Goal: Book appointment/travel/reservation

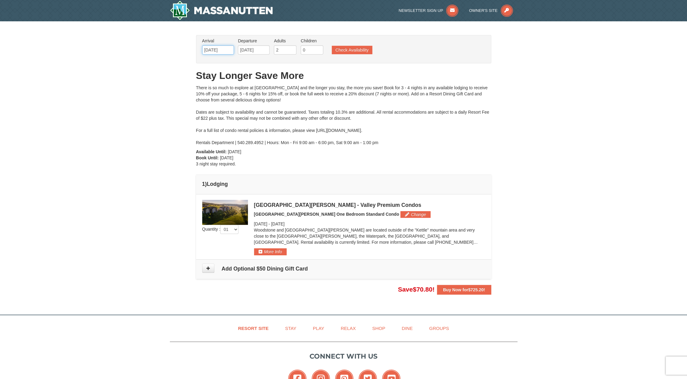
click at [214, 48] on input "[DATE]" at bounding box center [218, 49] width 32 height 9
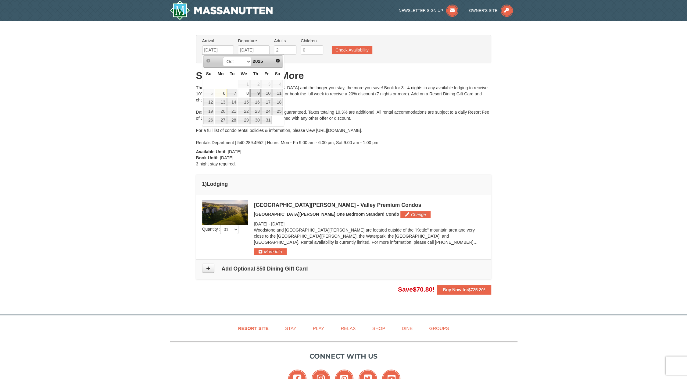
click at [258, 91] on link "9" at bounding box center [255, 93] width 10 height 9
type input "[DATE]"
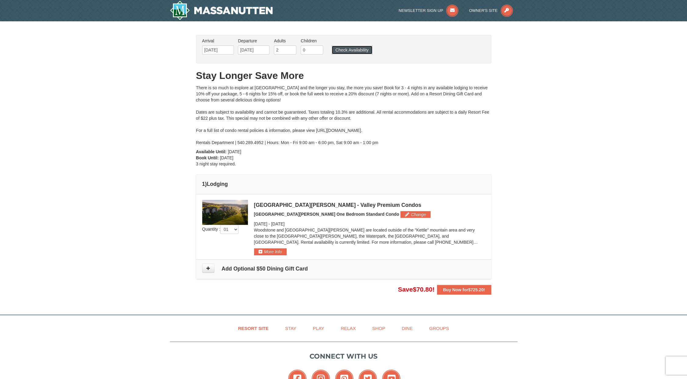
click at [353, 48] on button "Check Availability" at bounding box center [352, 50] width 41 height 9
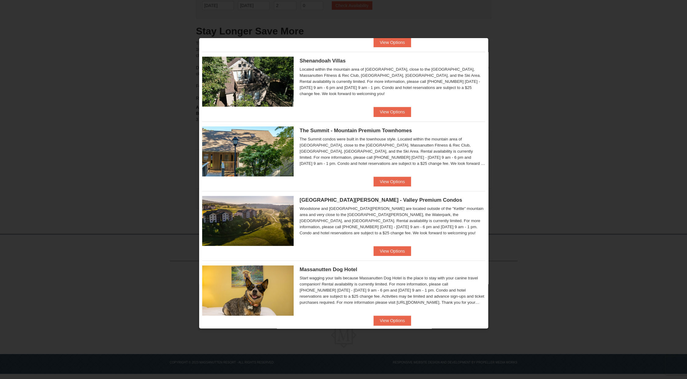
scroll to position [121, 0]
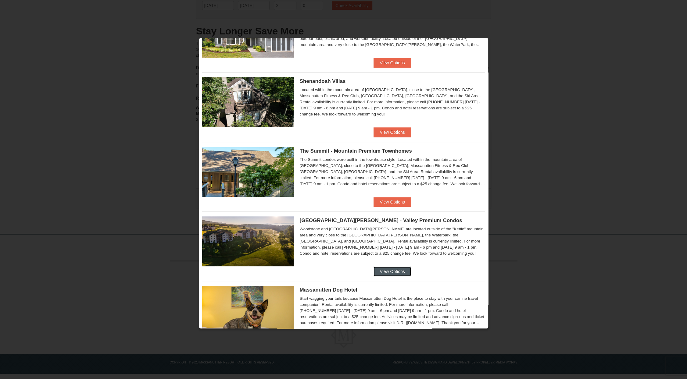
click at [398, 270] on button "View Options" at bounding box center [392, 272] width 37 height 10
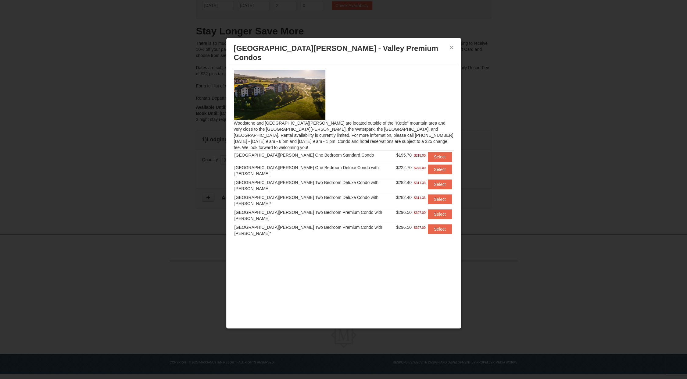
click at [450, 47] on button "×" at bounding box center [452, 48] width 4 height 6
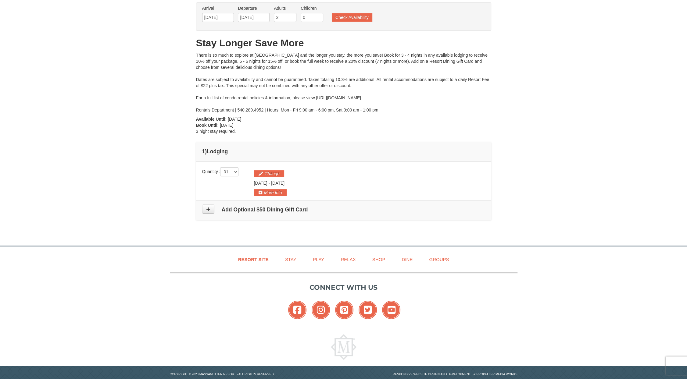
scroll to position [0, 0]
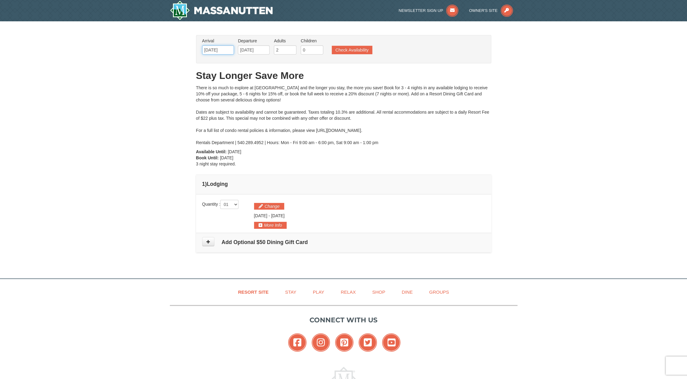
click at [216, 50] on input "[DATE]" at bounding box center [218, 49] width 32 height 9
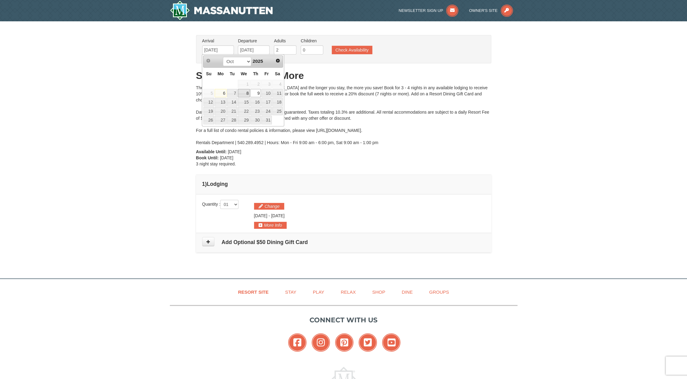
click at [245, 93] on link "8" at bounding box center [244, 93] width 12 height 9
type input "[DATE]"
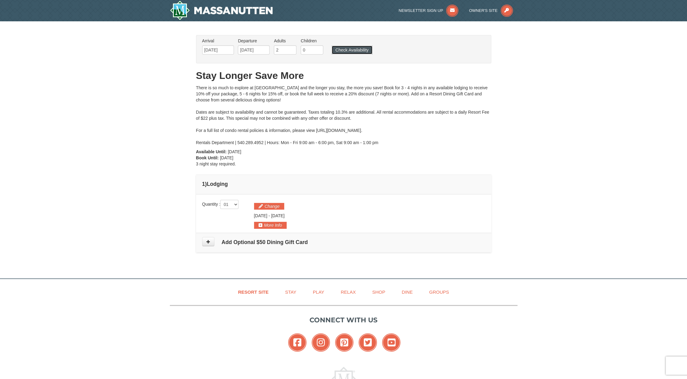
click at [350, 50] on button "Check Availability" at bounding box center [352, 50] width 41 height 9
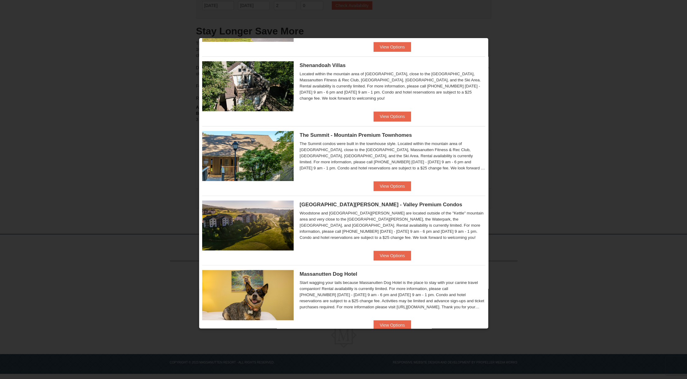
scroll to position [151, 0]
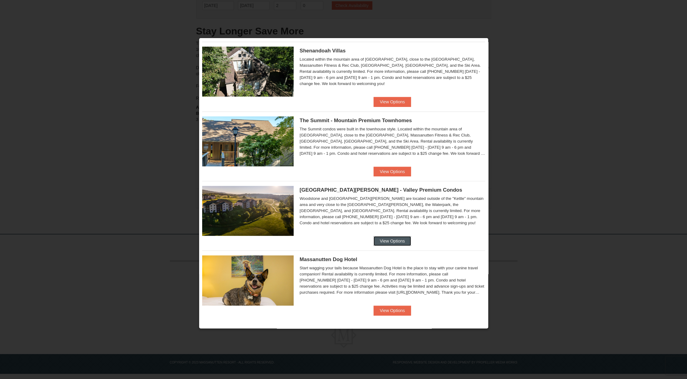
click at [399, 240] on button "View Options" at bounding box center [392, 241] width 37 height 10
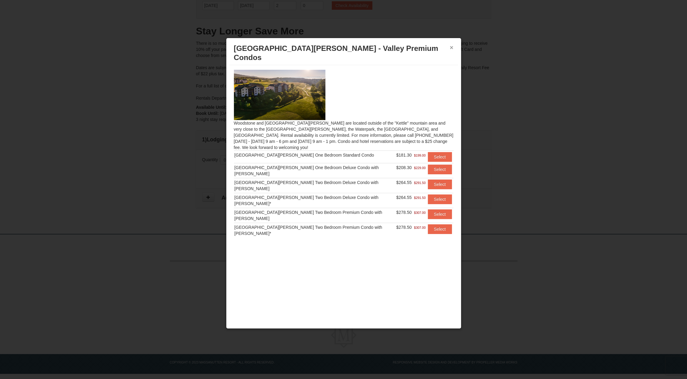
click at [452, 47] on button "×" at bounding box center [452, 48] width 4 height 6
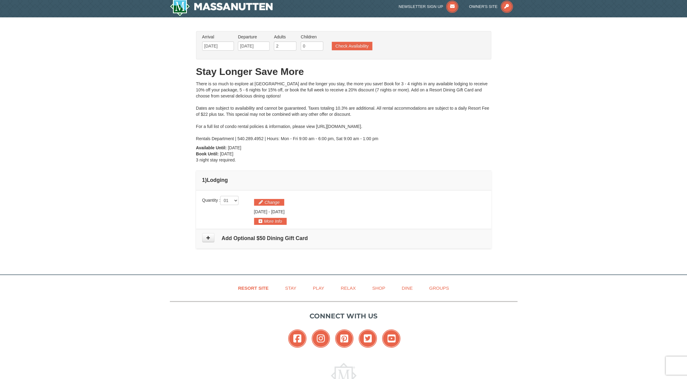
scroll to position [0, 0]
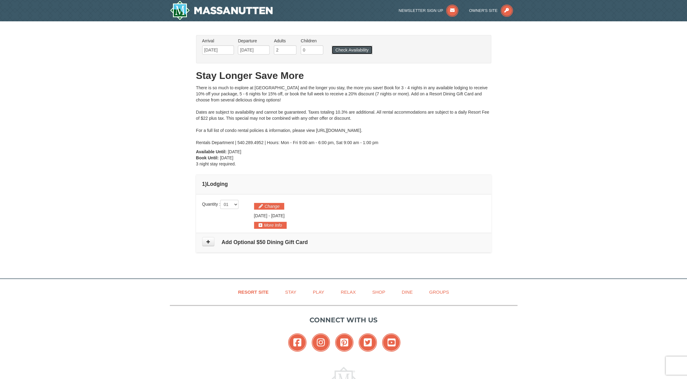
click at [360, 48] on button "Check Availability" at bounding box center [352, 50] width 41 height 9
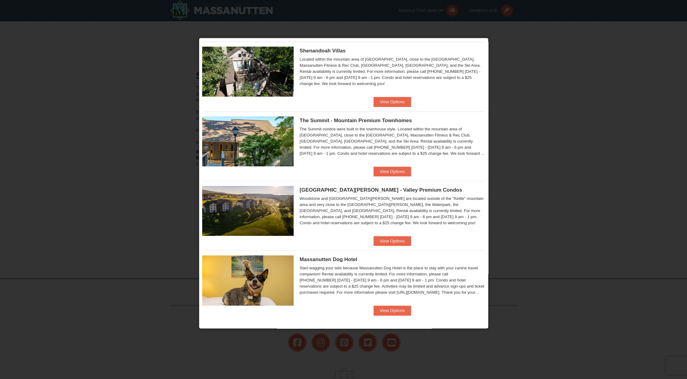
click at [546, 77] on div at bounding box center [343, 189] width 687 height 379
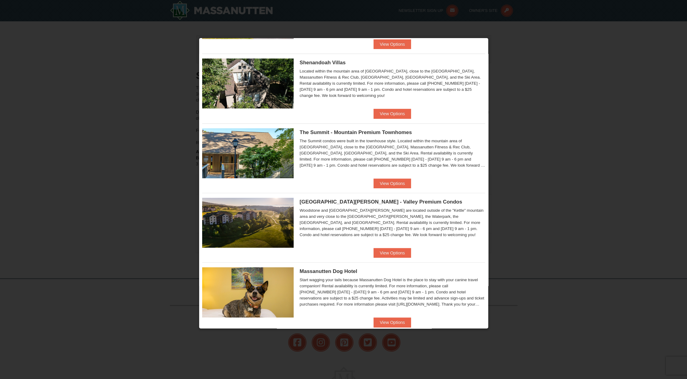
scroll to position [121, 0]
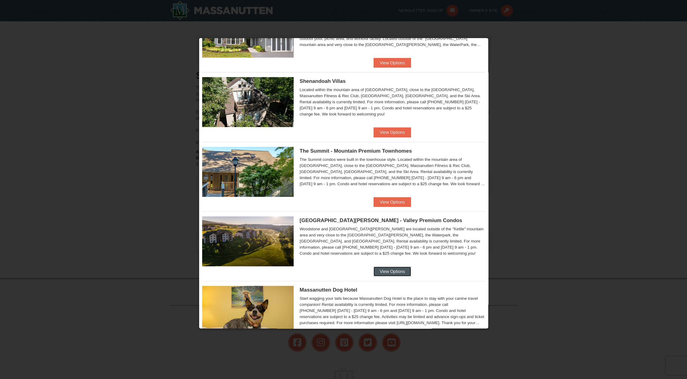
click at [397, 272] on button "View Options" at bounding box center [392, 272] width 37 height 10
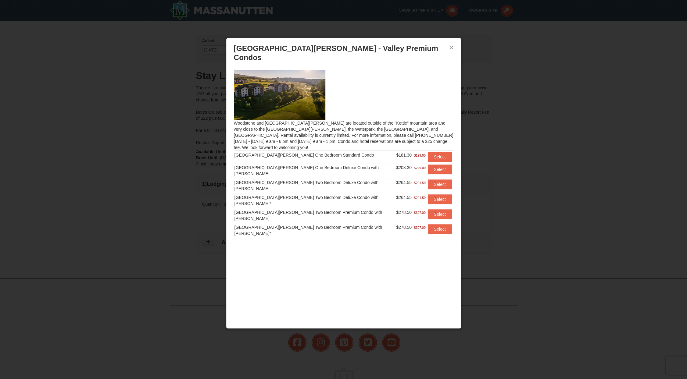
click at [452, 45] on button "×" at bounding box center [452, 48] width 4 height 6
